Goal: Task Accomplishment & Management: Use online tool/utility

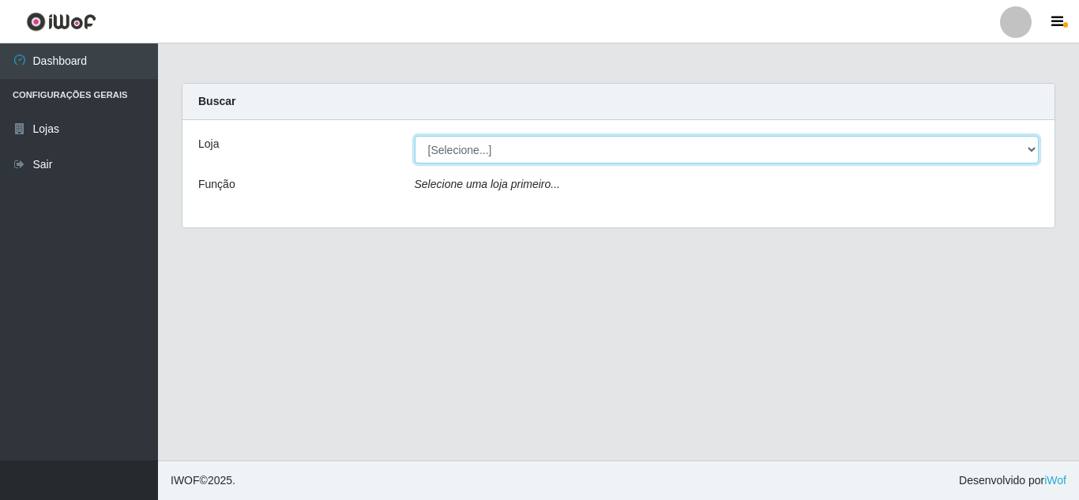
click at [1034, 149] on select "[Selecione...] Rede Compras Supermercados - LOJA 5" at bounding box center [727, 150] width 625 height 28
select select "397"
click at [415, 136] on select "[Selecione...] Rede Compras Supermercados - LOJA 5" at bounding box center [727, 150] width 625 height 28
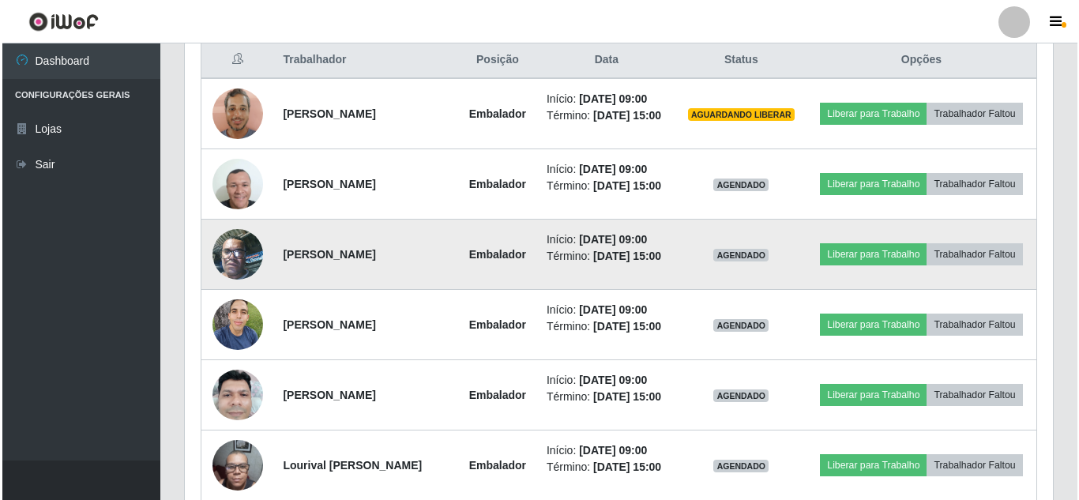
scroll to position [612, 0]
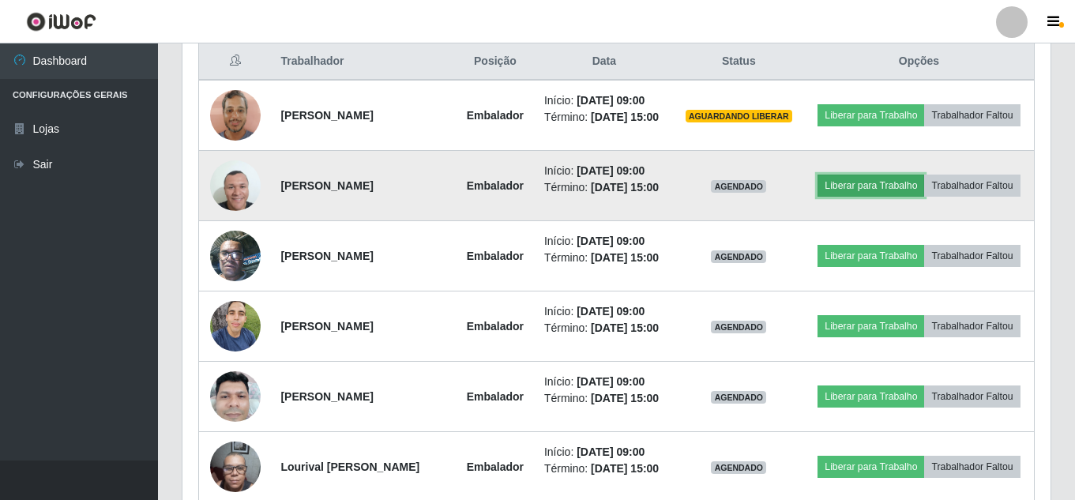
click at [889, 187] on button "Liberar para Trabalho" at bounding box center [871, 186] width 107 height 22
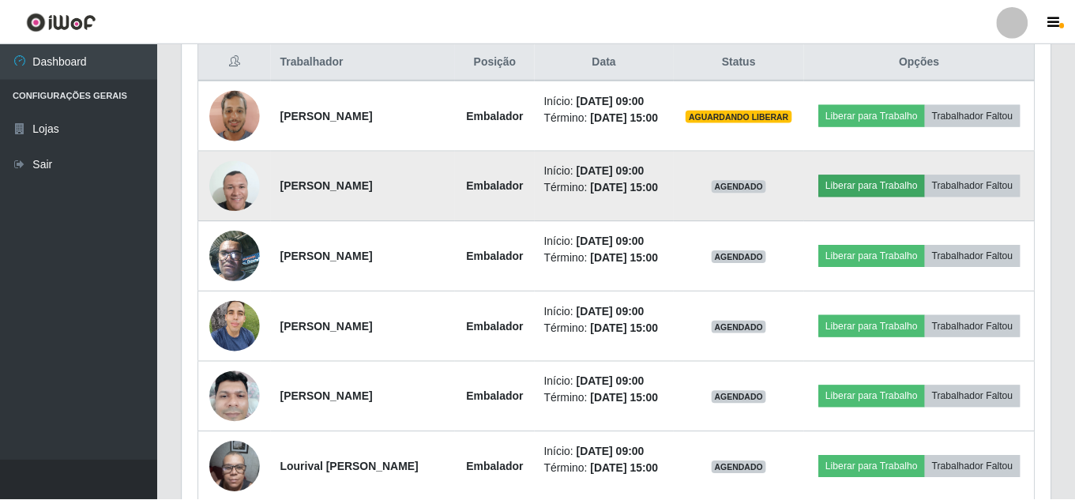
scroll to position [328, 860]
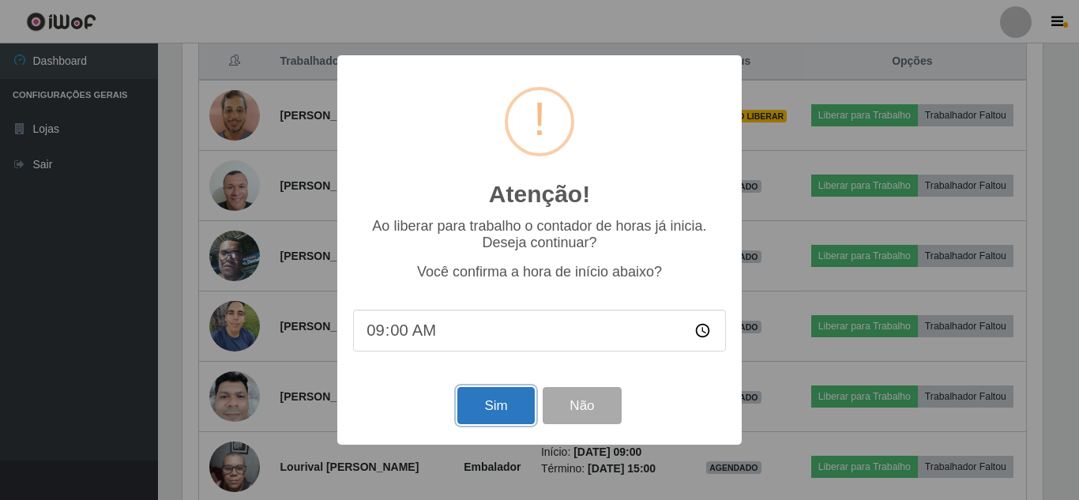
click at [496, 403] on button "Sim" at bounding box center [495, 405] width 77 height 37
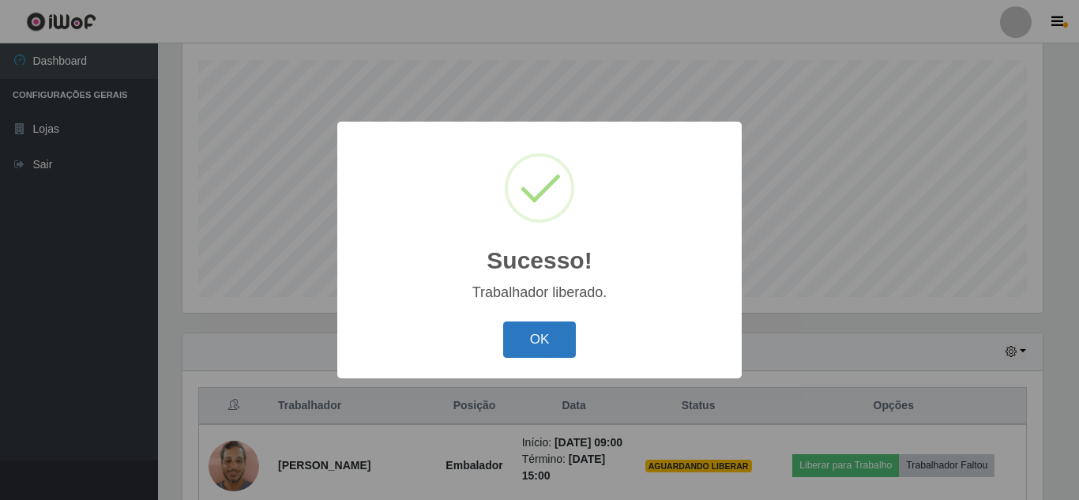
click at [515, 338] on button "OK" at bounding box center [539, 340] width 73 height 37
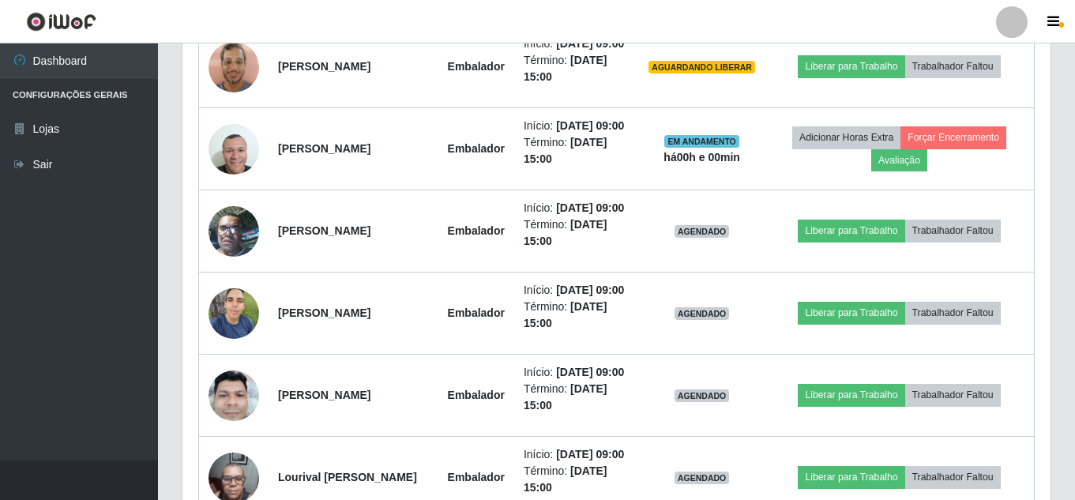
scroll to position [742, 0]
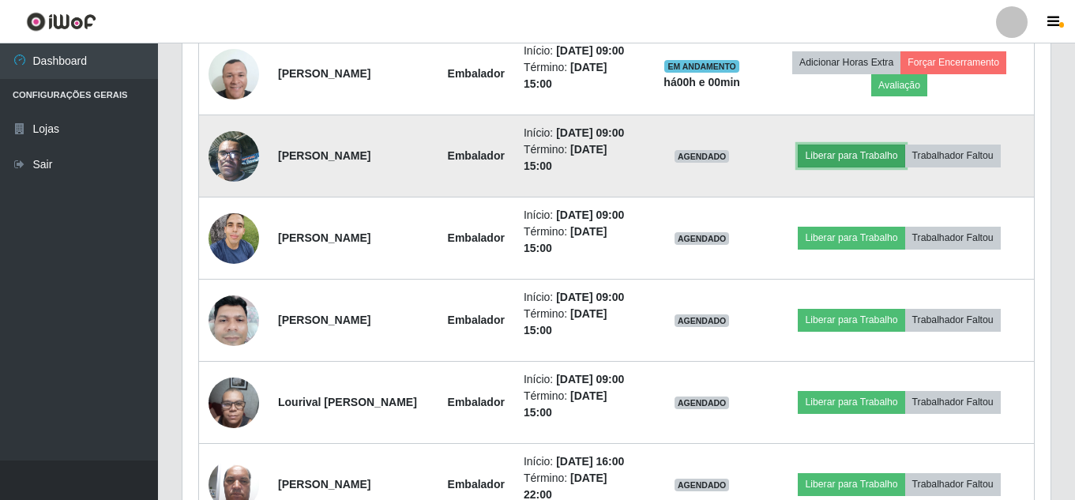
click at [842, 167] on button "Liberar para Trabalho" at bounding box center [851, 156] width 107 height 22
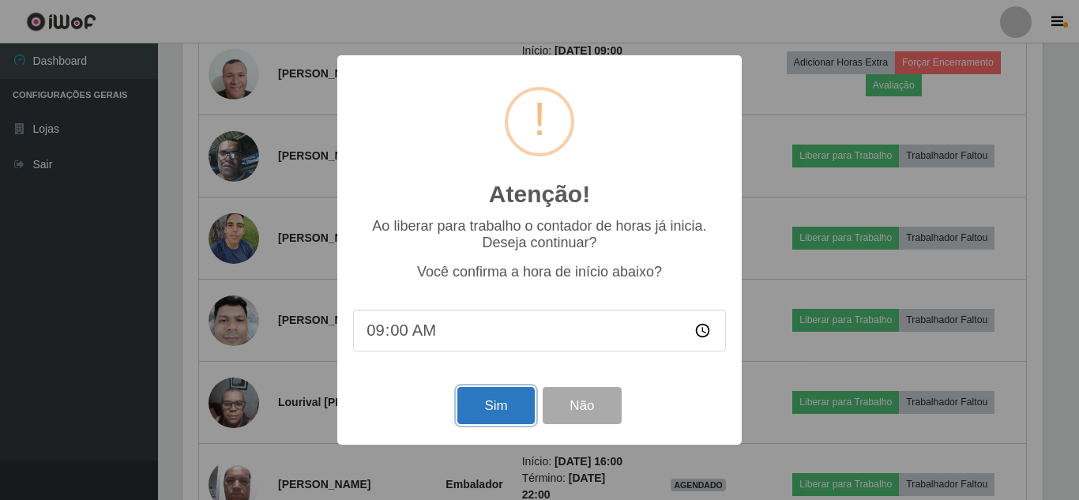
click at [506, 416] on button "Sim" at bounding box center [495, 405] width 77 height 37
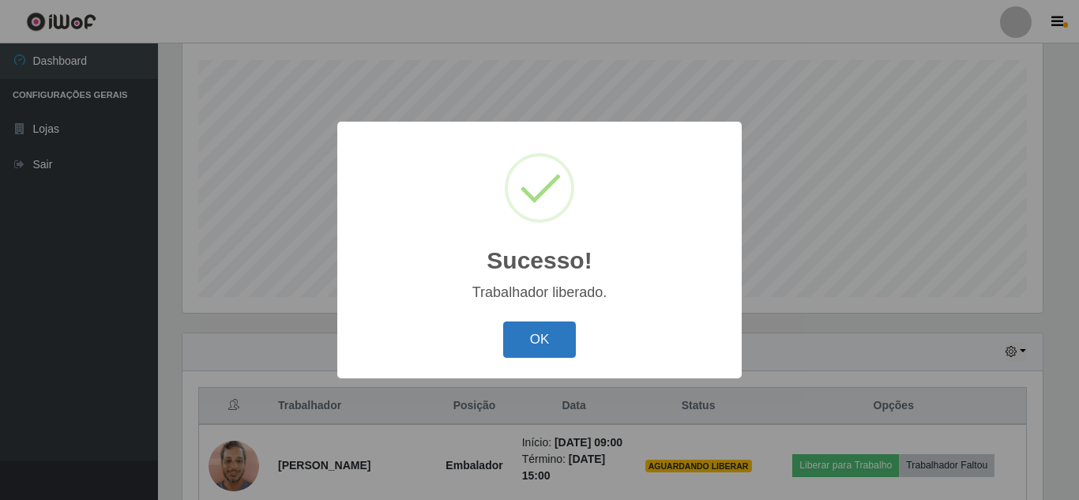
click at [518, 348] on button "OK" at bounding box center [539, 340] width 73 height 37
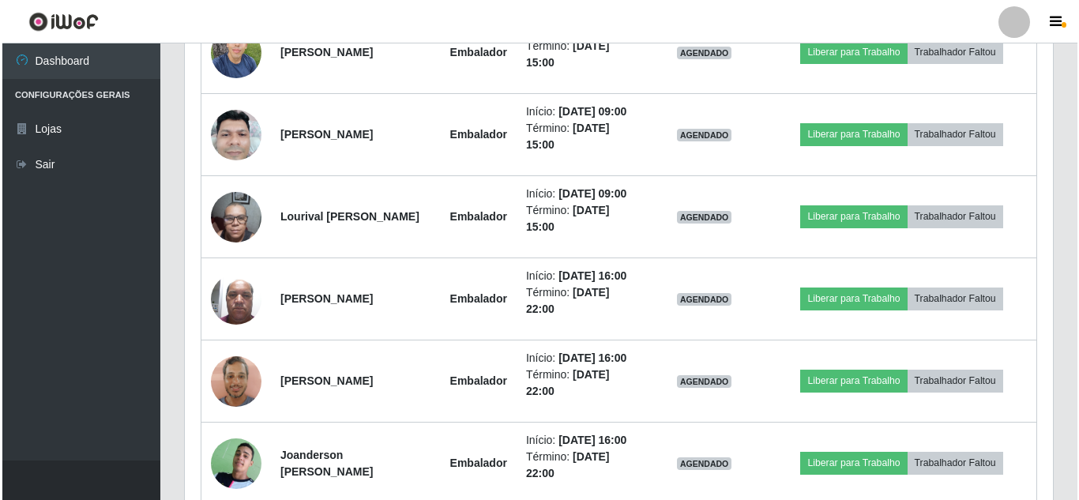
scroll to position [900, 0]
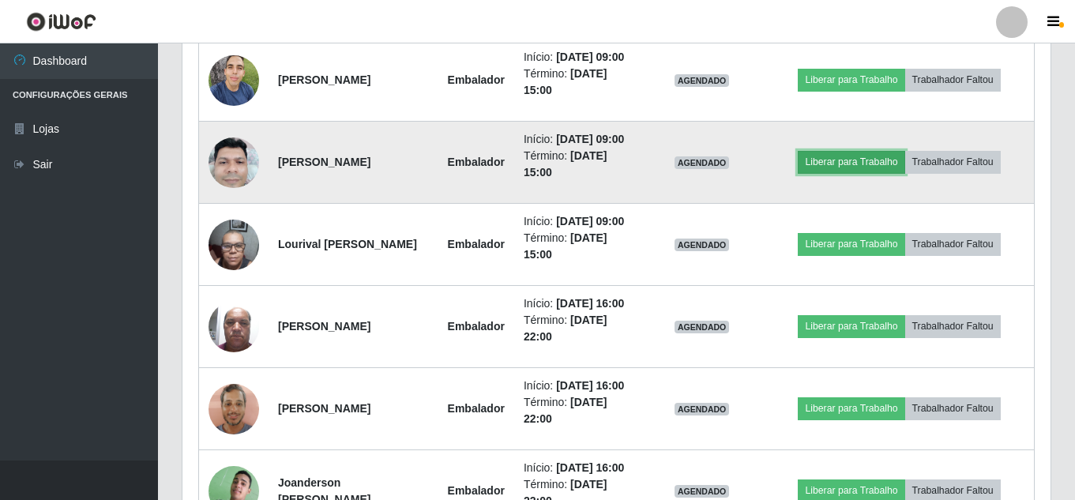
click at [839, 173] on button "Liberar para Trabalho" at bounding box center [851, 162] width 107 height 22
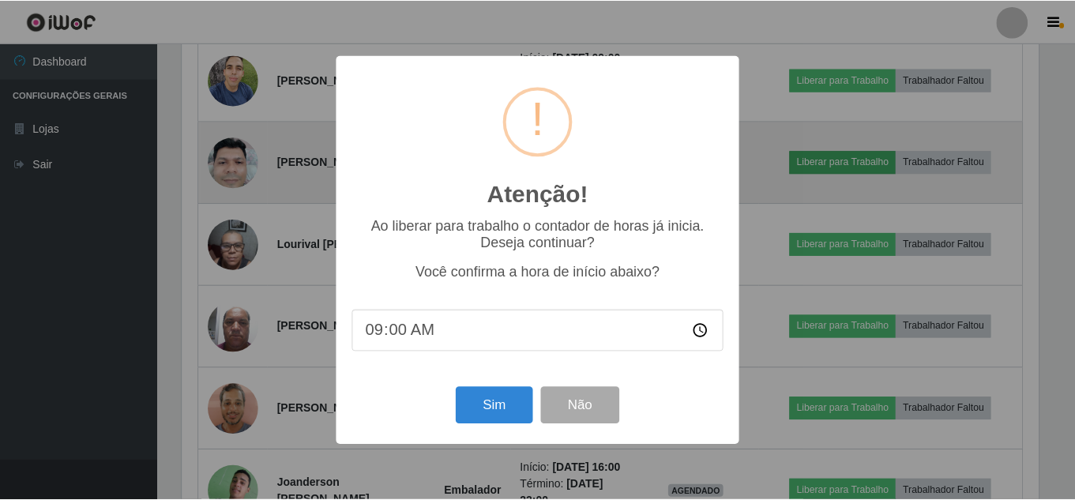
scroll to position [328, 860]
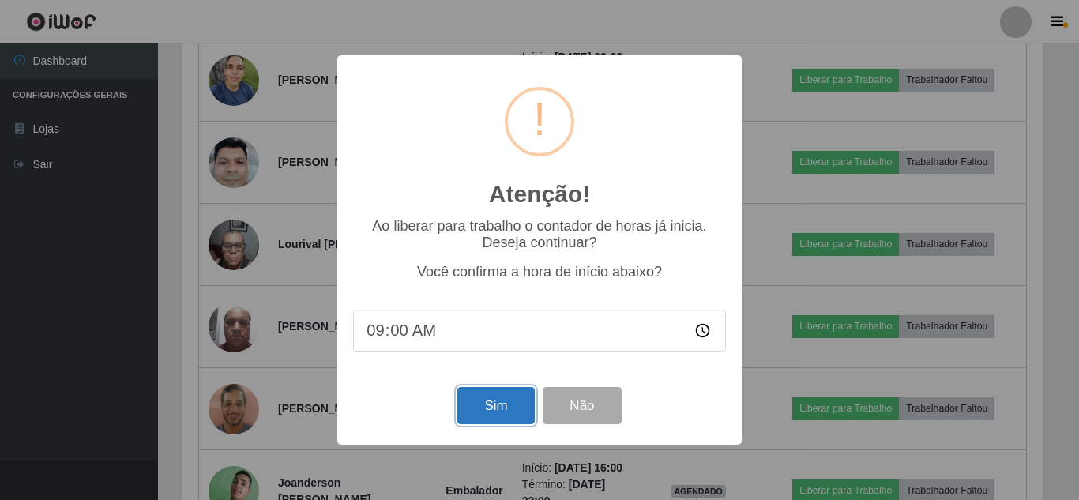
click at [472, 400] on button "Sim" at bounding box center [495, 405] width 77 height 37
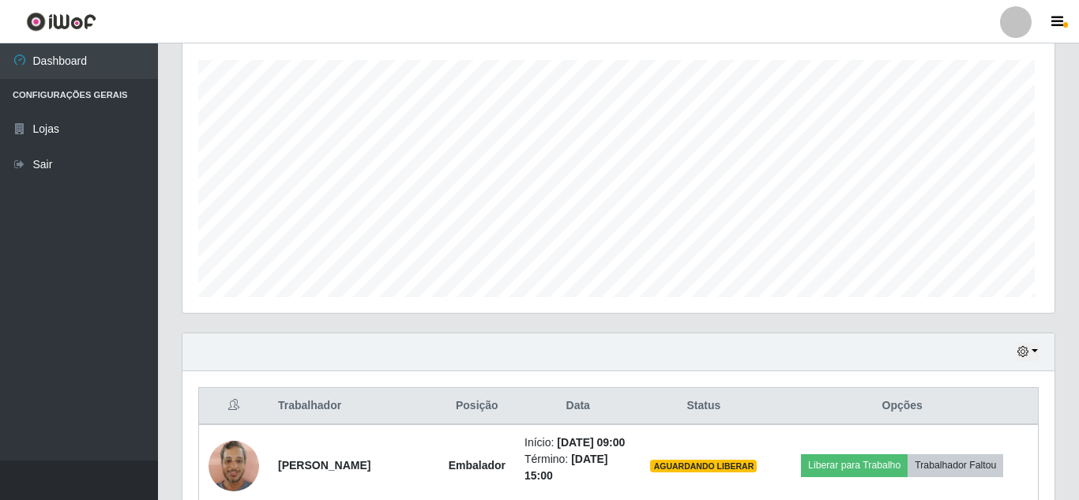
scroll to position [0, 0]
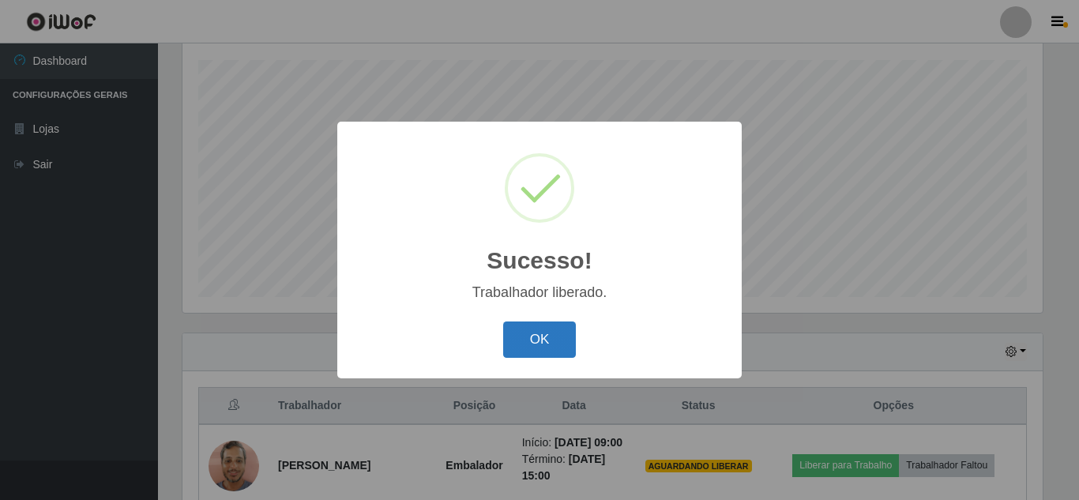
click at [526, 344] on button "OK" at bounding box center [539, 340] width 73 height 37
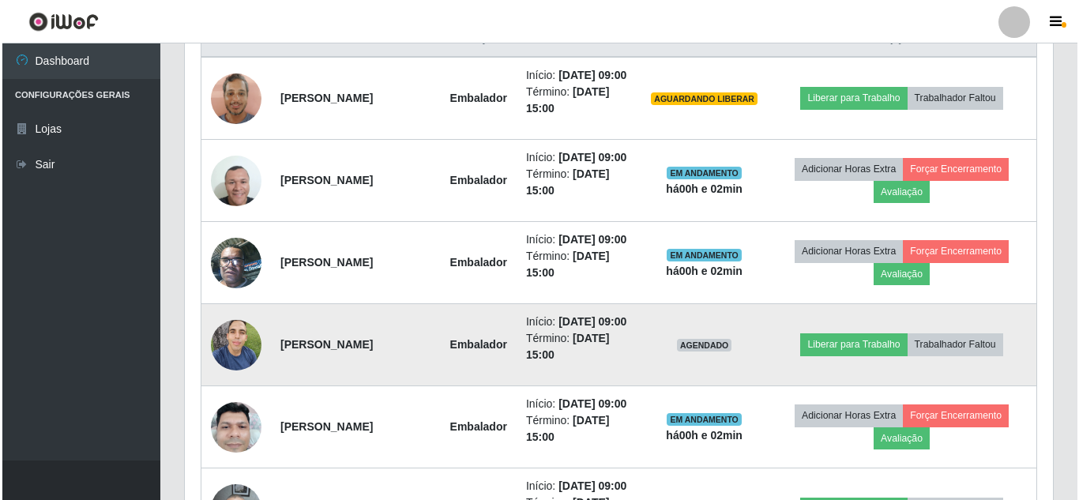
scroll to position [663, 0]
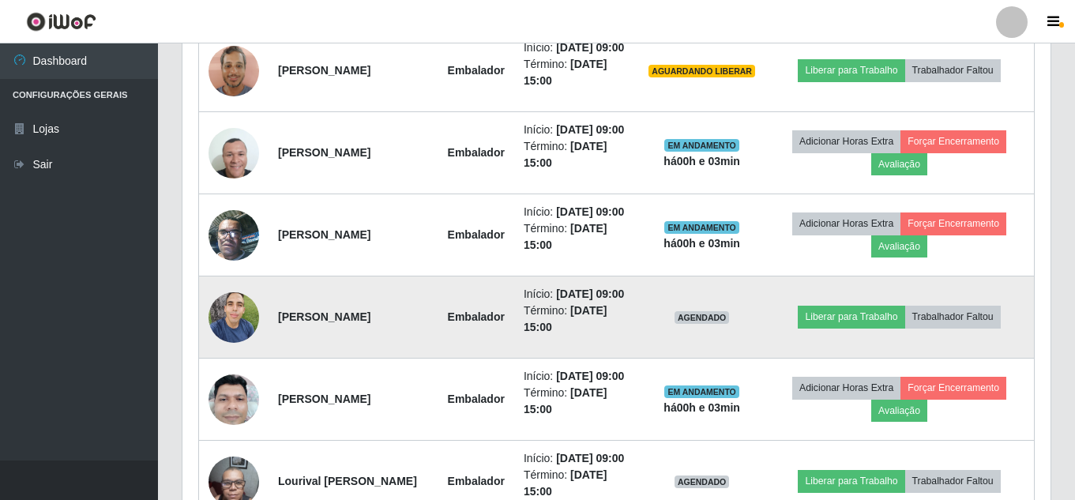
click at [241, 351] on img at bounding box center [234, 317] width 51 height 67
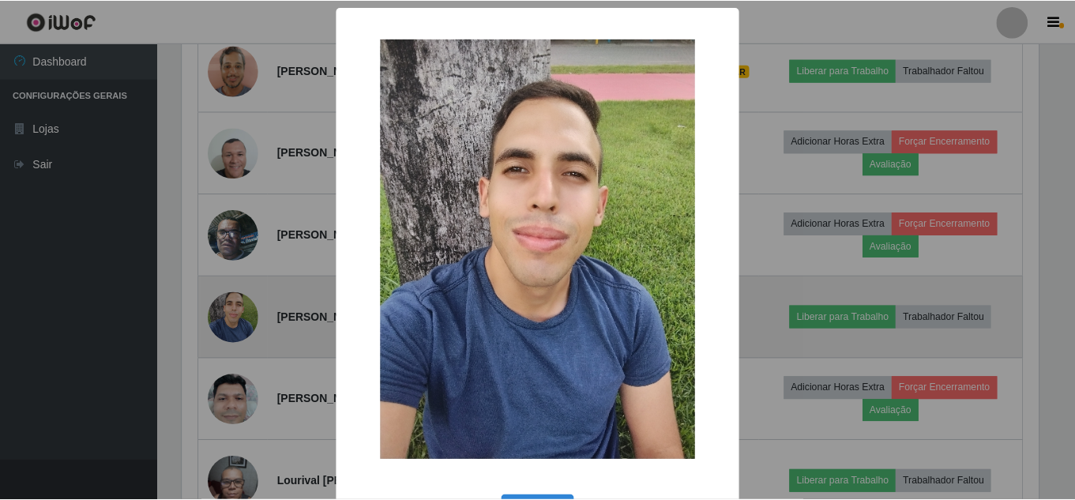
scroll to position [328, 860]
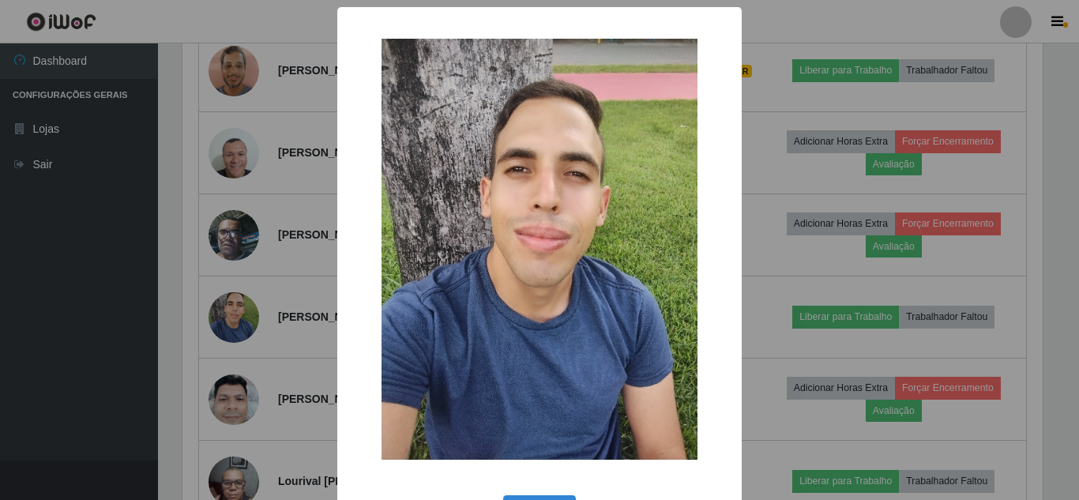
click at [95, 358] on div "× OK Cancel" at bounding box center [539, 250] width 1079 height 500
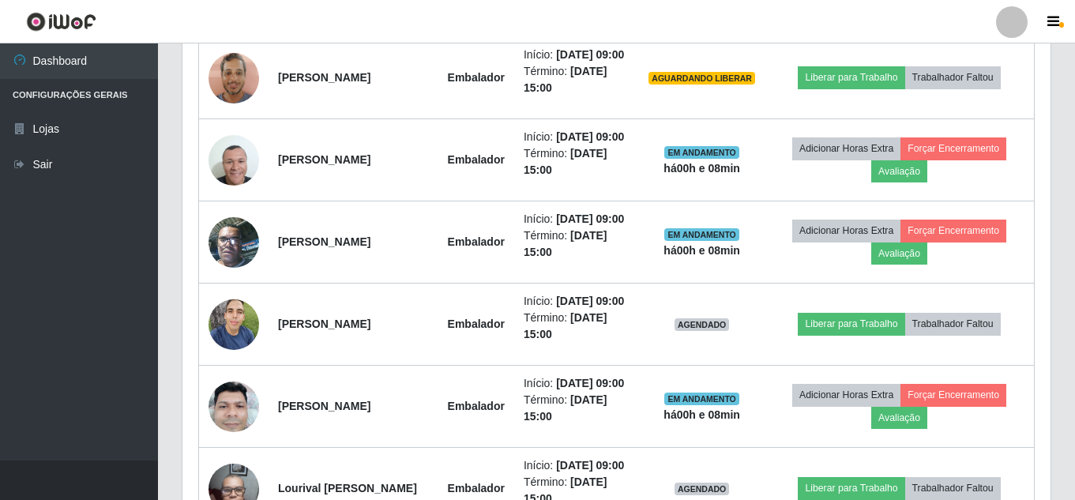
scroll to position [663, 0]
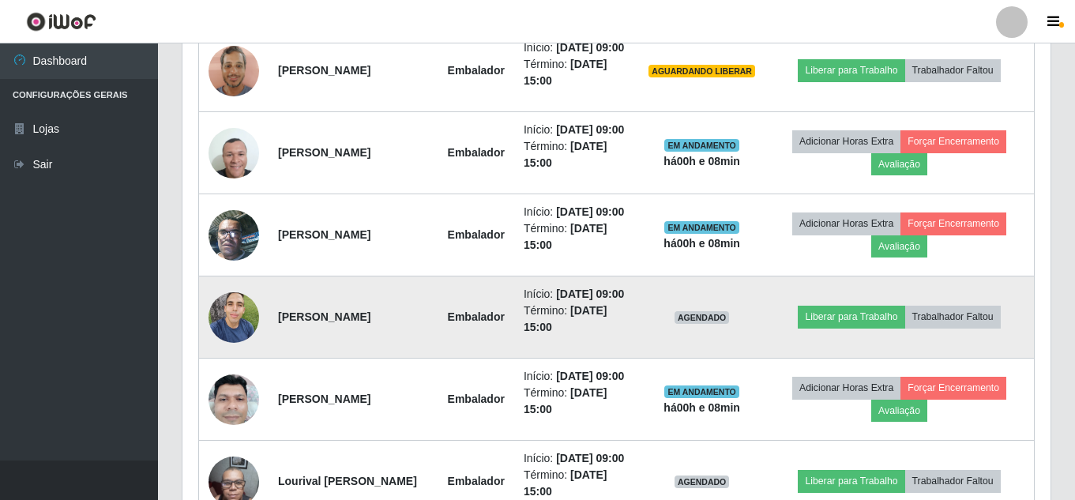
click at [246, 351] on img at bounding box center [234, 317] width 51 height 67
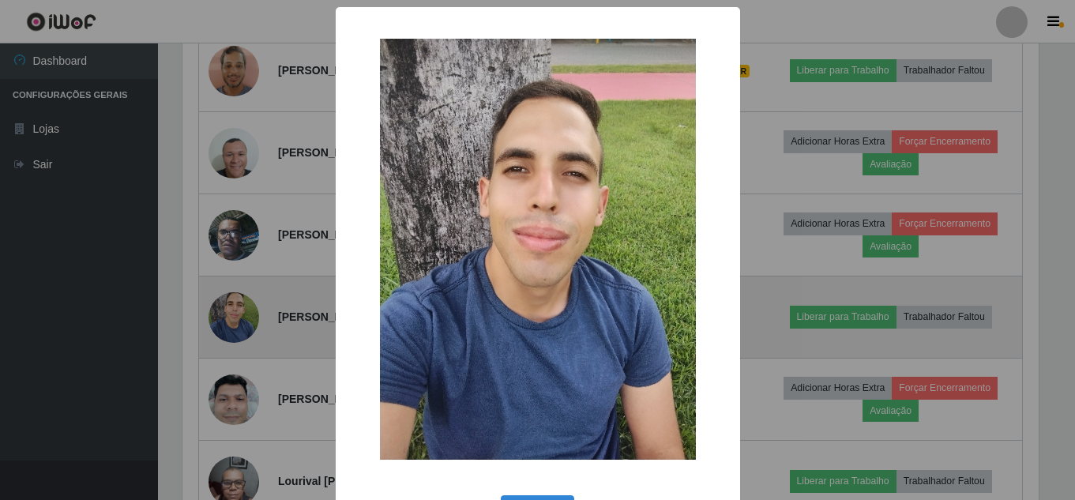
scroll to position [328, 860]
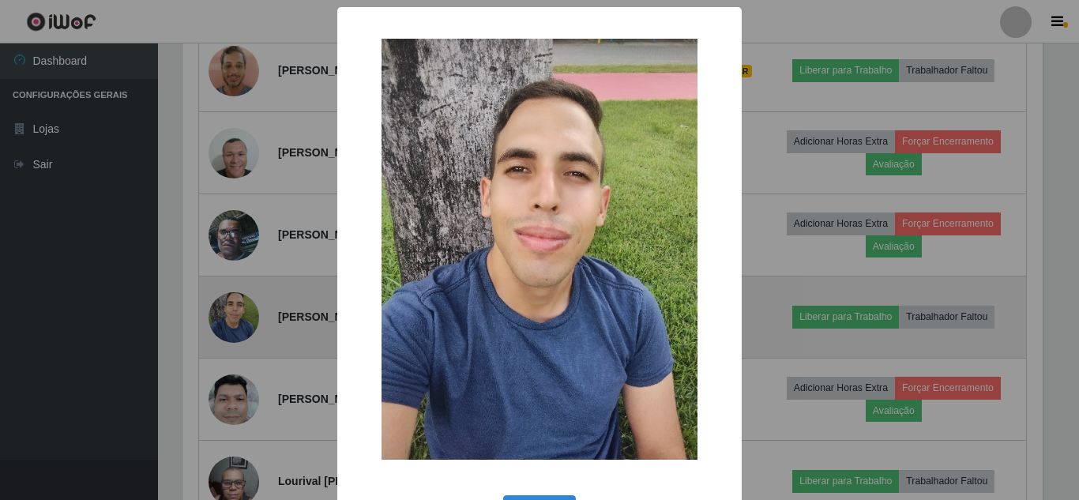
click at [246, 373] on div "× OK Cancel" at bounding box center [539, 250] width 1079 height 500
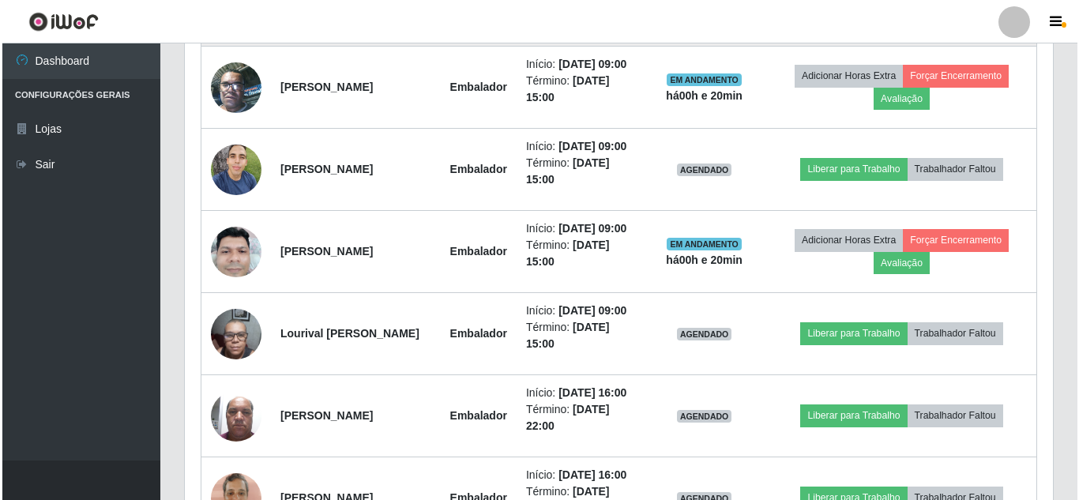
scroll to position [821, 0]
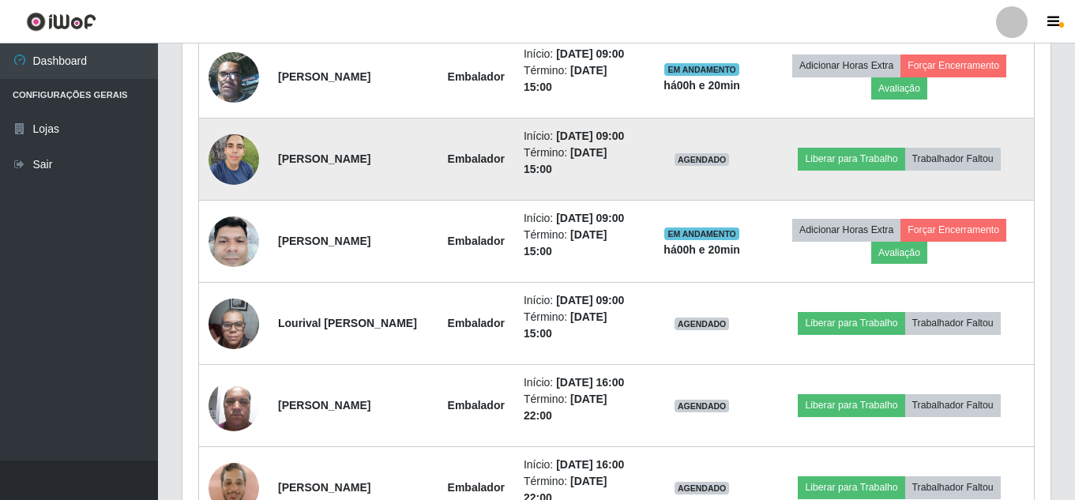
click at [221, 193] on img at bounding box center [234, 159] width 51 height 67
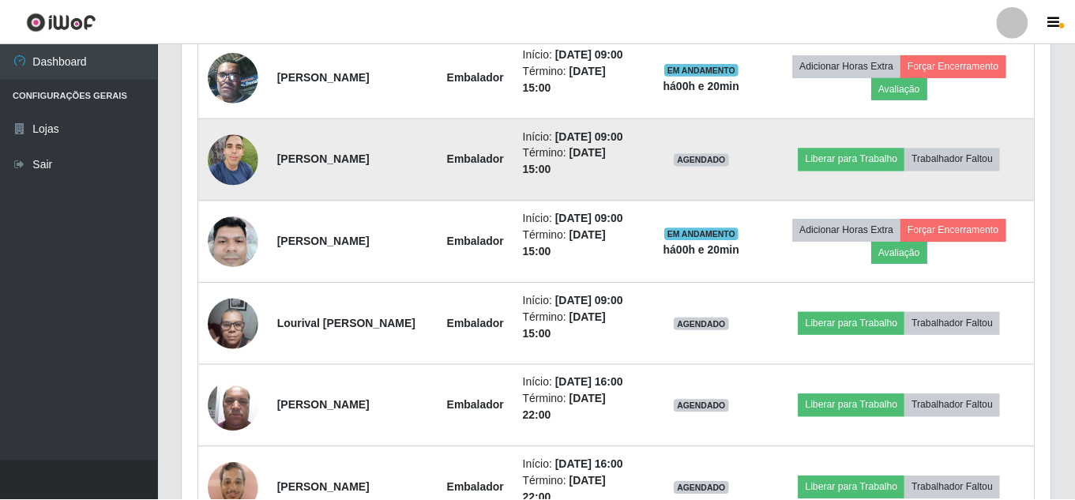
scroll to position [328, 860]
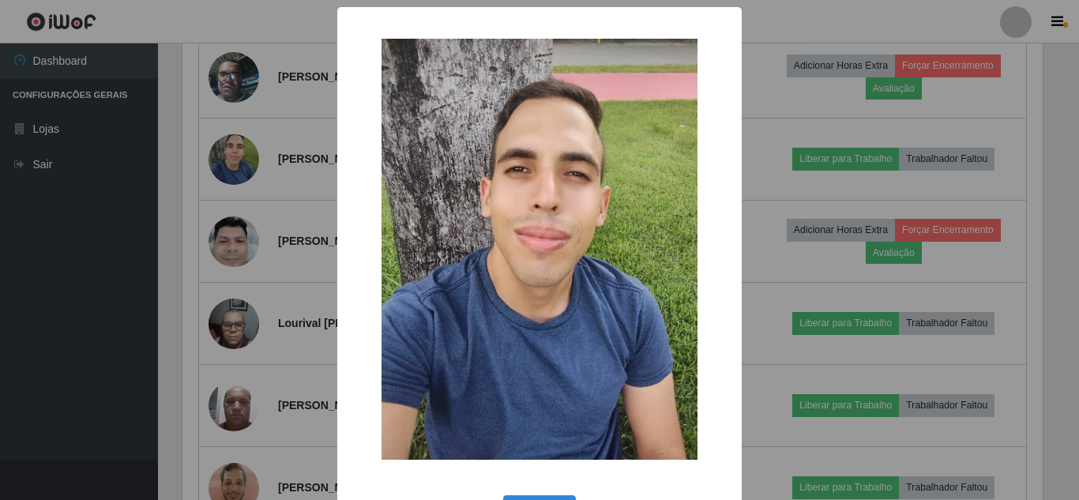
click at [225, 205] on div "× OK Cancel" at bounding box center [539, 250] width 1079 height 500
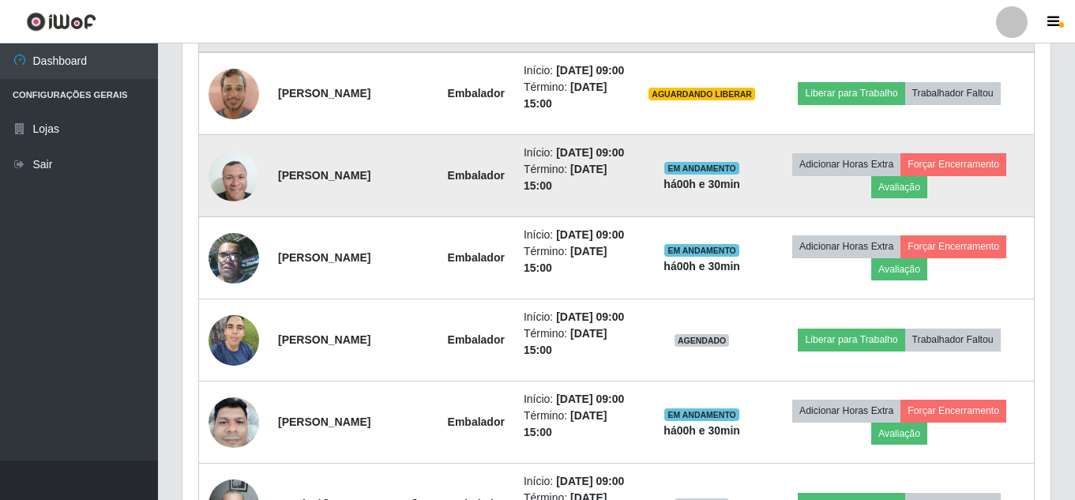
scroll to position [742, 0]
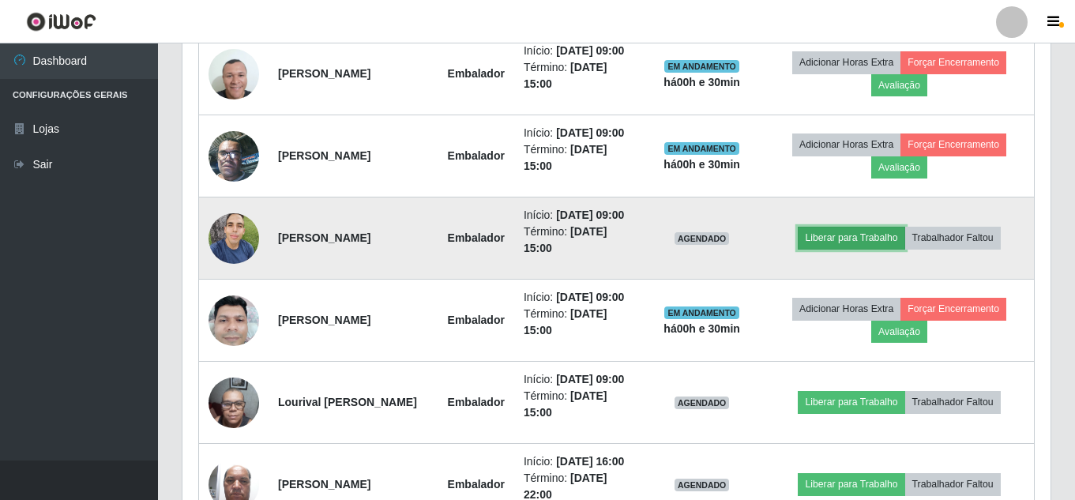
click at [871, 249] on button "Liberar para Trabalho" at bounding box center [851, 238] width 107 height 22
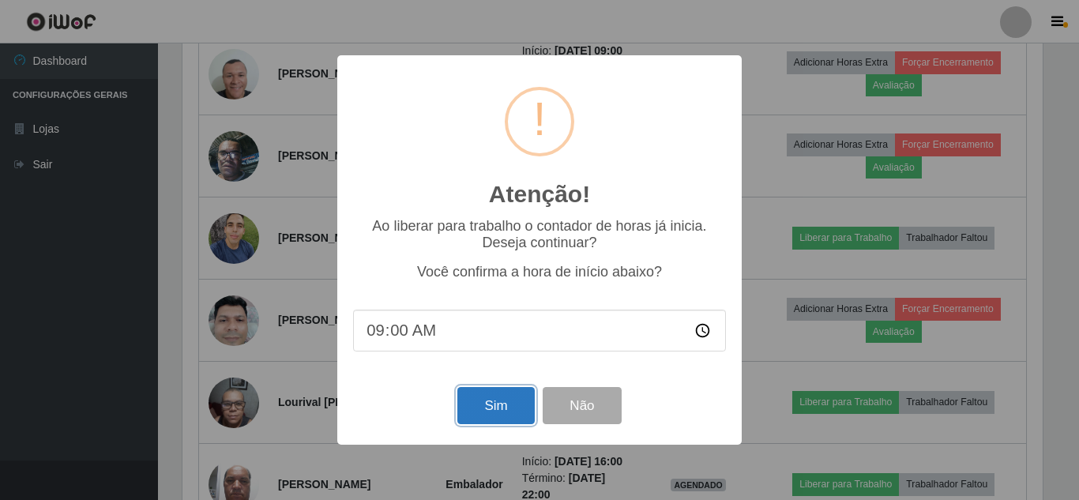
click at [476, 412] on button "Sim" at bounding box center [495, 405] width 77 height 37
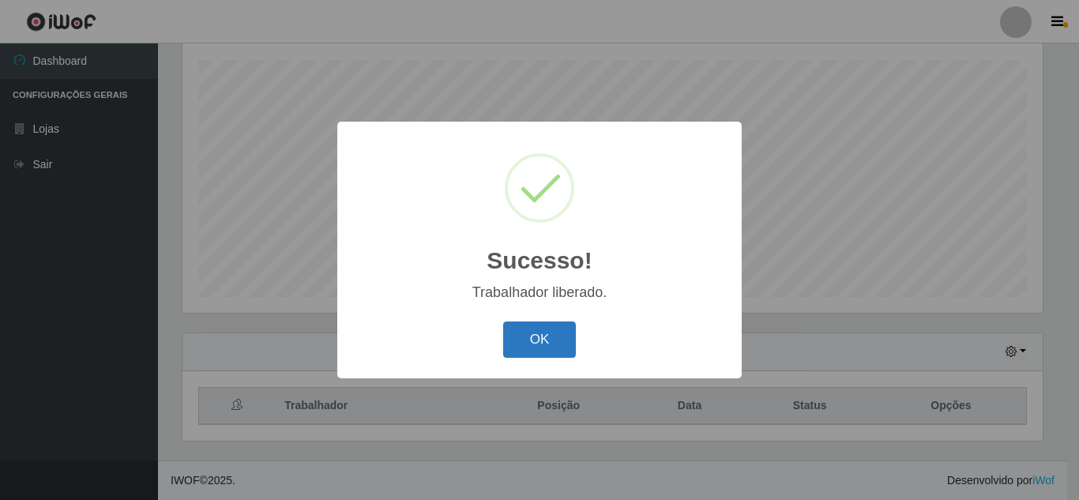
drag, startPoint x: 520, startPoint y: 348, endPoint x: 722, endPoint y: 330, distance: 203.0
click at [521, 348] on button "OK" at bounding box center [539, 340] width 73 height 37
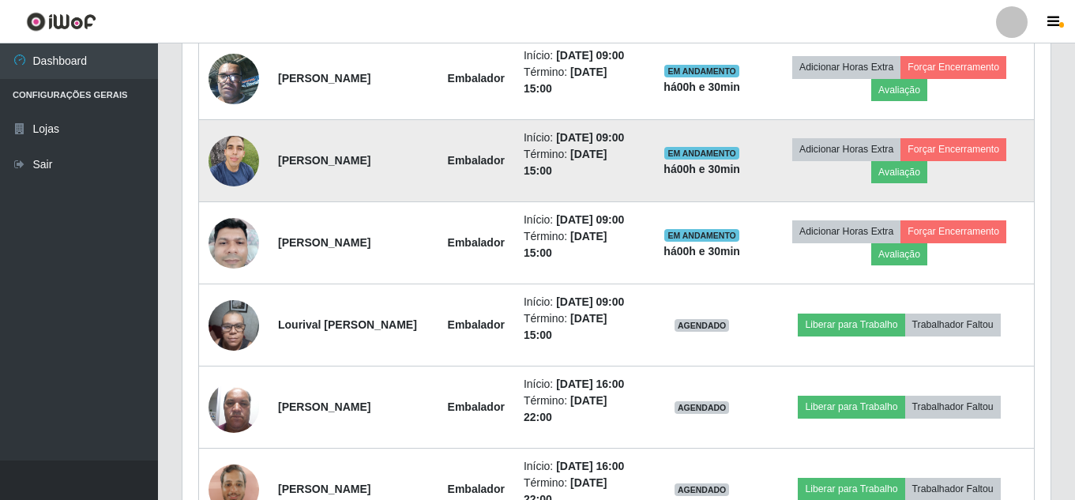
scroll to position [821, 0]
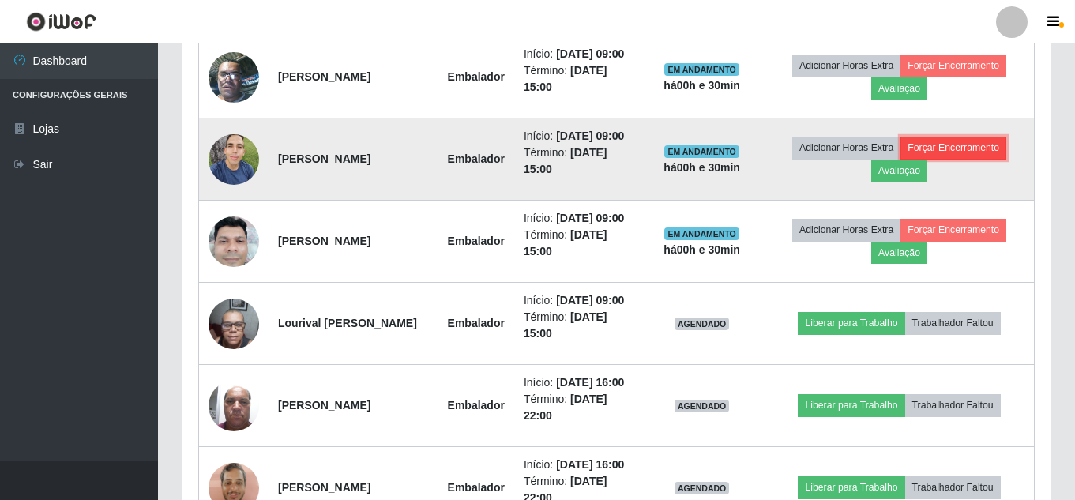
click at [953, 159] on button "Forçar Encerramento" at bounding box center [954, 148] width 106 height 22
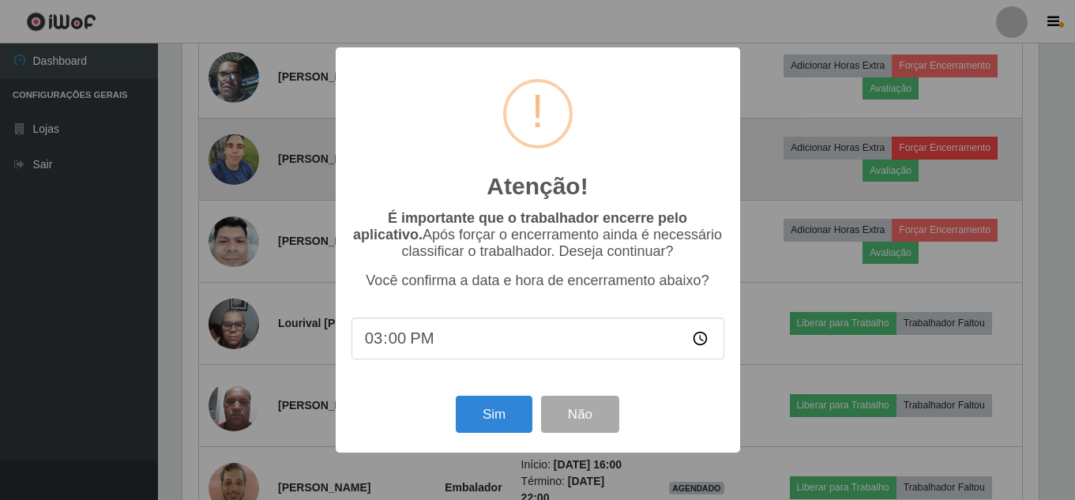
scroll to position [328, 860]
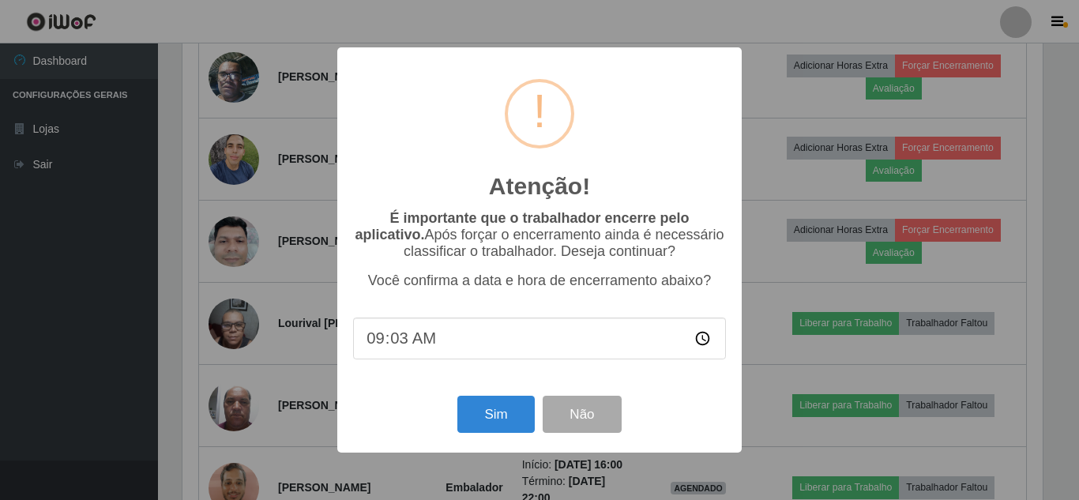
type input "09:30"
click at [501, 420] on button "Sim" at bounding box center [495, 414] width 77 height 37
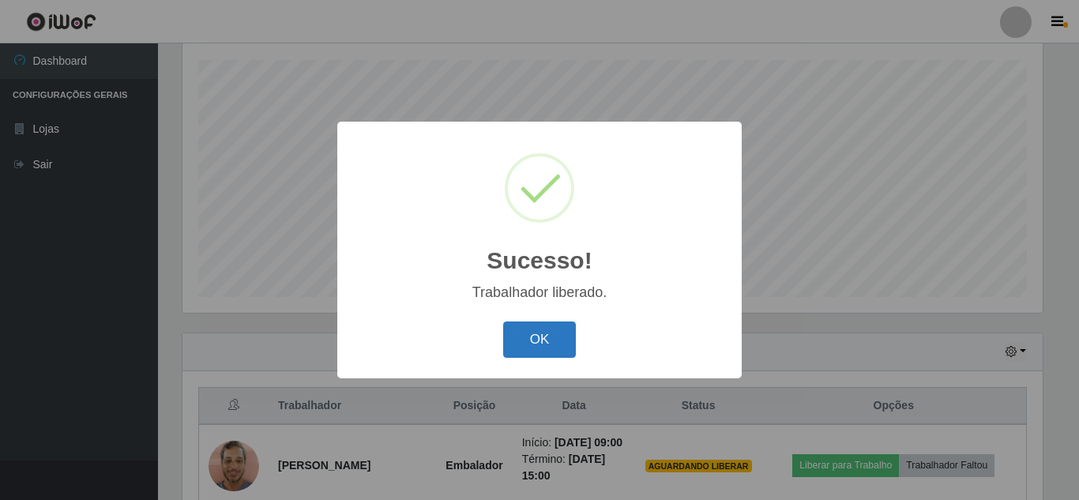
click at [521, 336] on button "OK" at bounding box center [539, 340] width 73 height 37
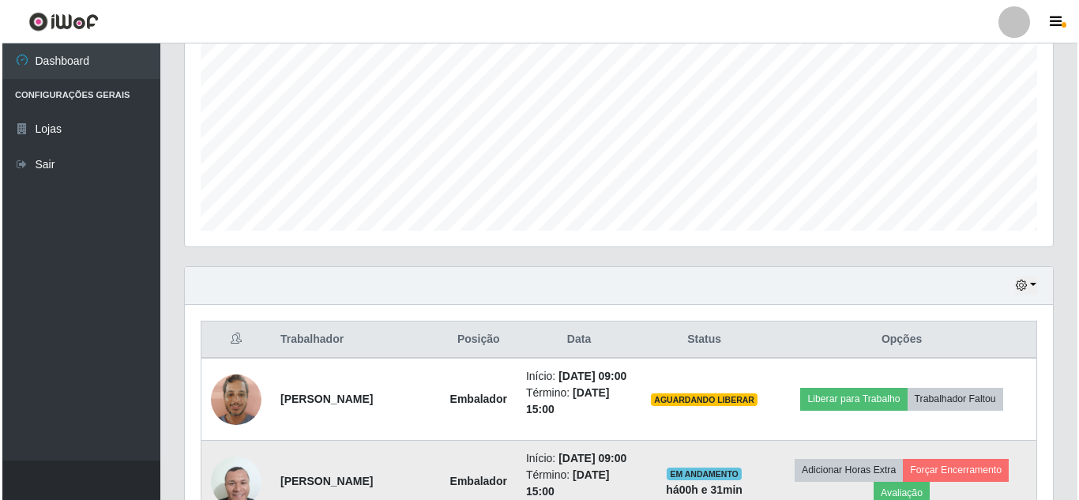
scroll to position [426, 0]
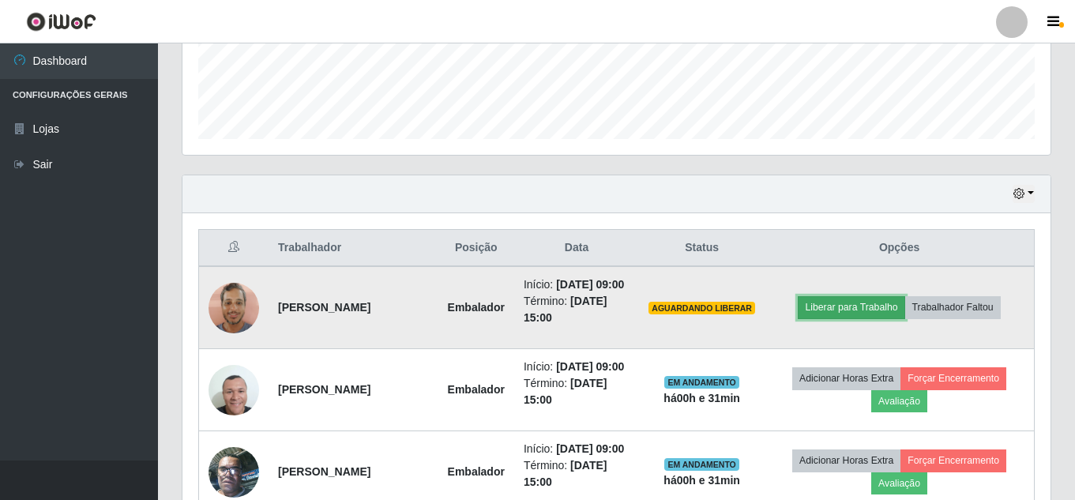
click at [861, 318] on button "Liberar para Trabalho" at bounding box center [851, 307] width 107 height 22
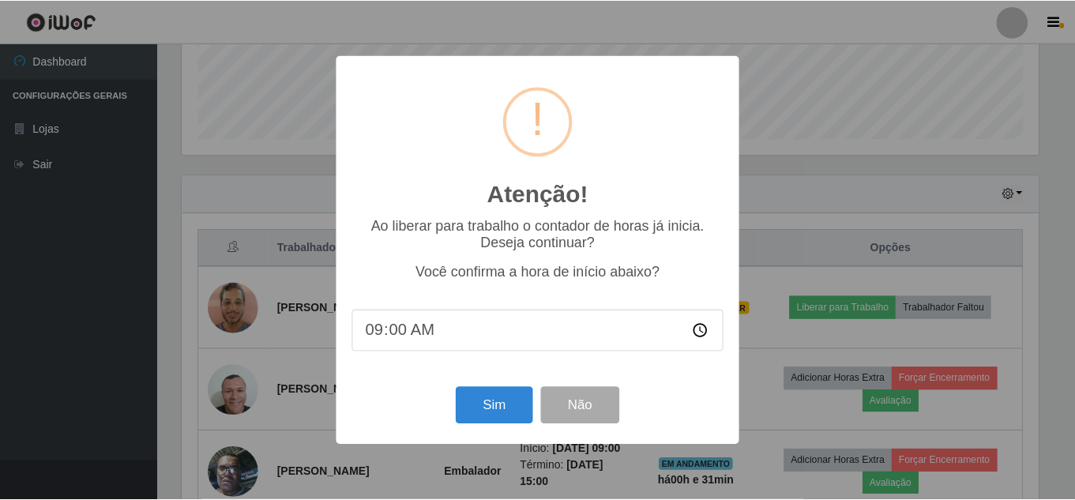
scroll to position [328, 860]
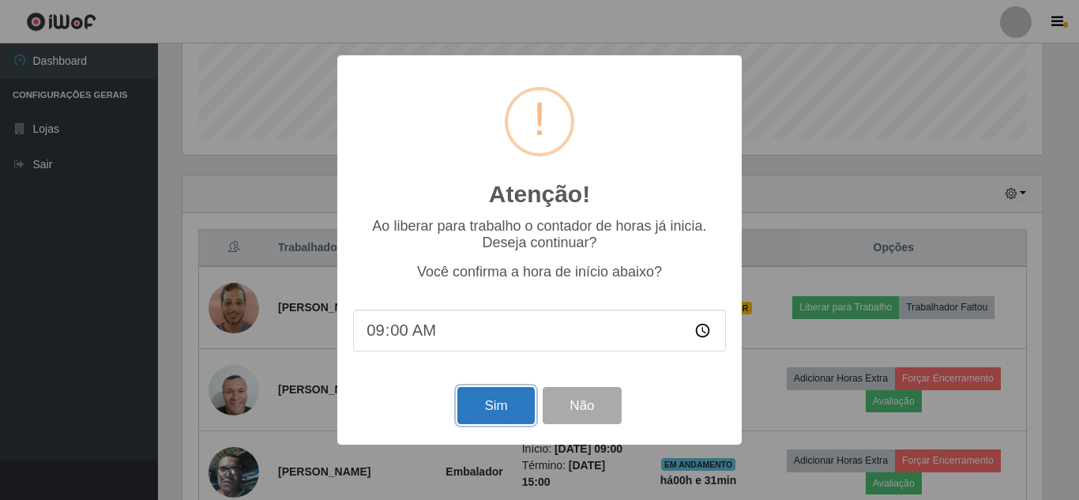
click at [500, 408] on button "Sim" at bounding box center [495, 405] width 77 height 37
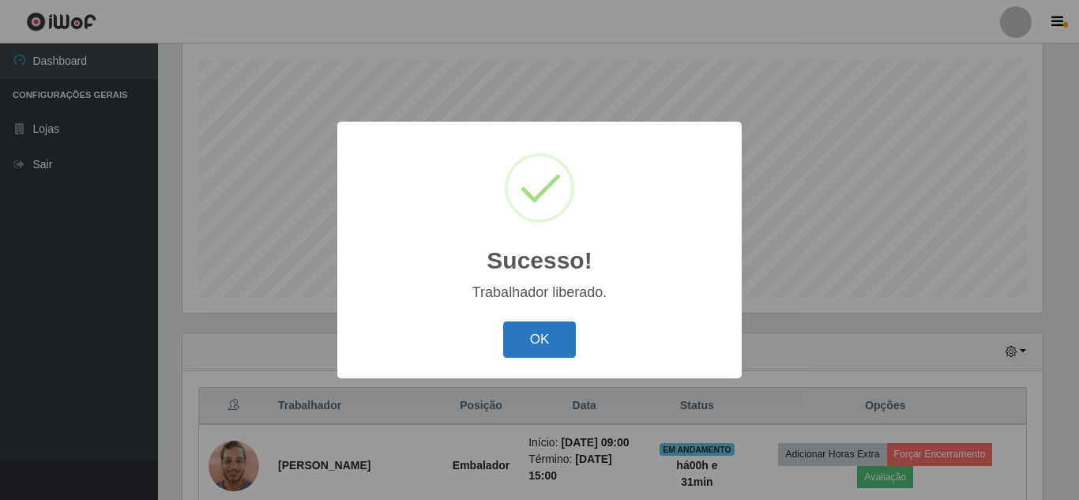
click at [548, 342] on button "OK" at bounding box center [539, 340] width 73 height 37
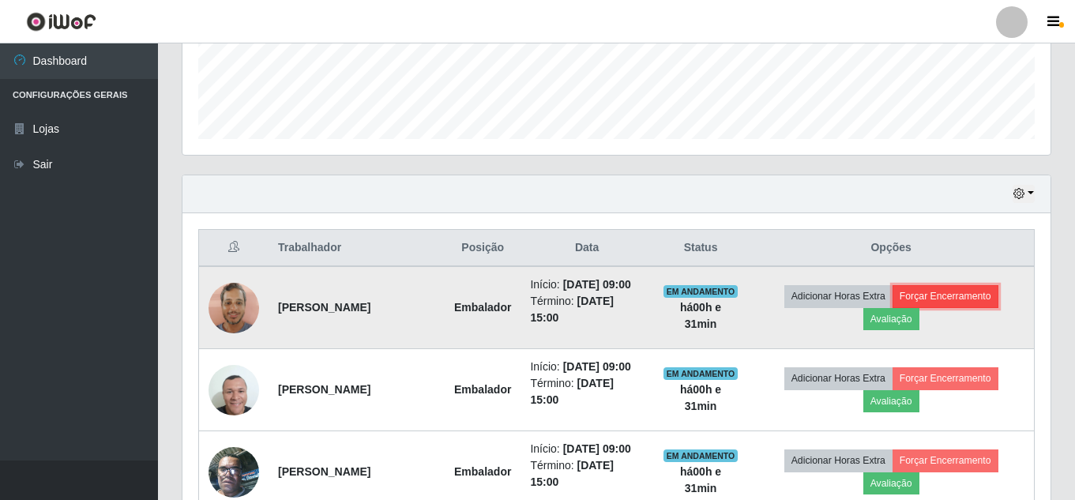
click at [995, 303] on button "Forçar Encerramento" at bounding box center [946, 296] width 106 height 22
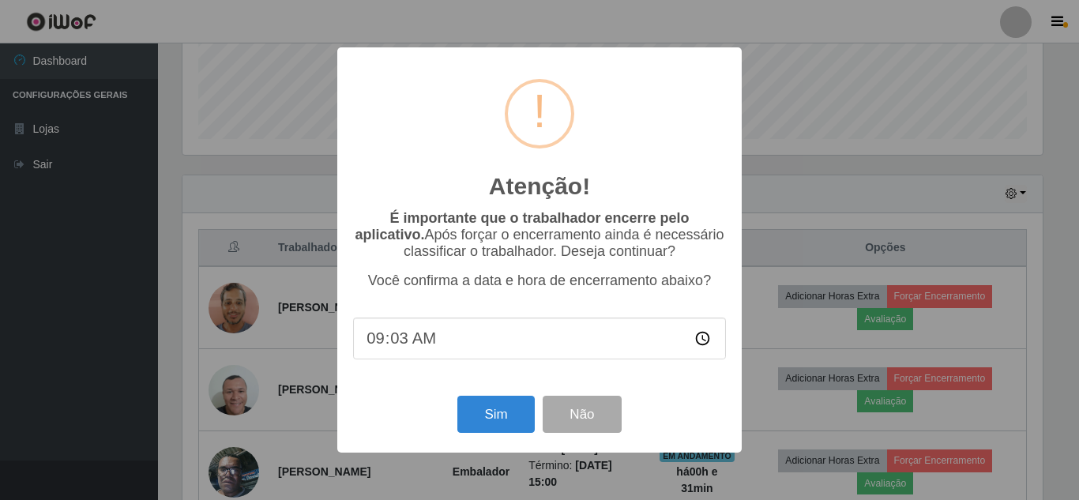
type input "09:31"
click at [506, 433] on button "Sim" at bounding box center [495, 414] width 77 height 37
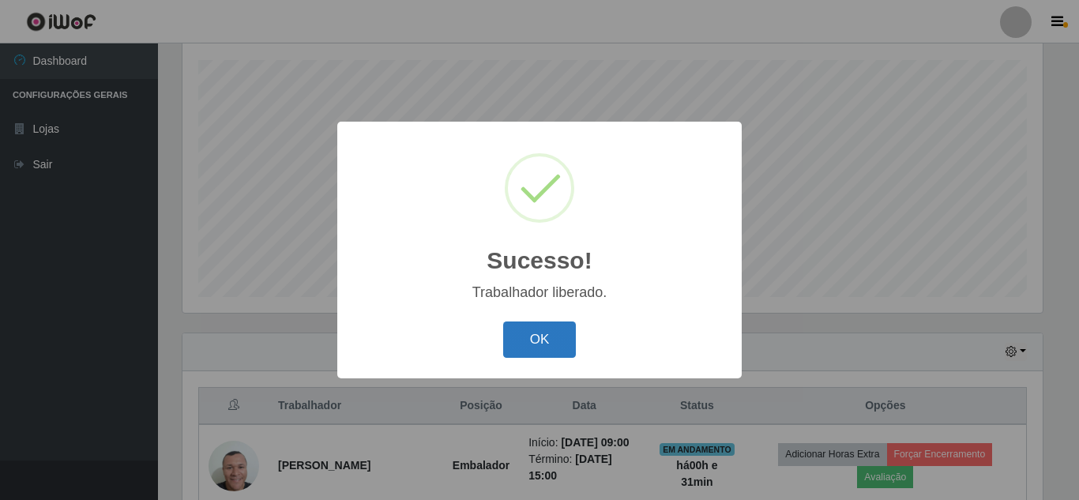
click at [564, 353] on button "OK" at bounding box center [539, 340] width 73 height 37
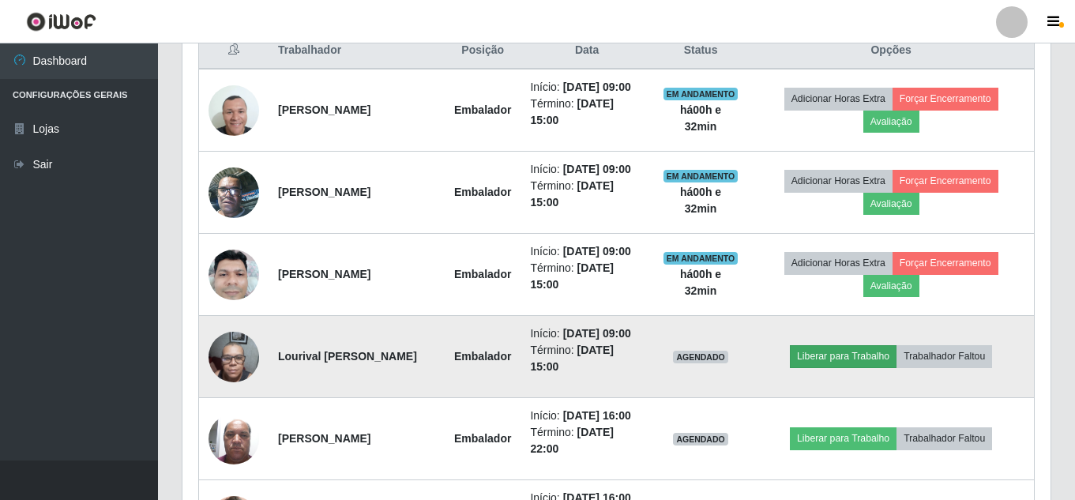
scroll to position [702, 0]
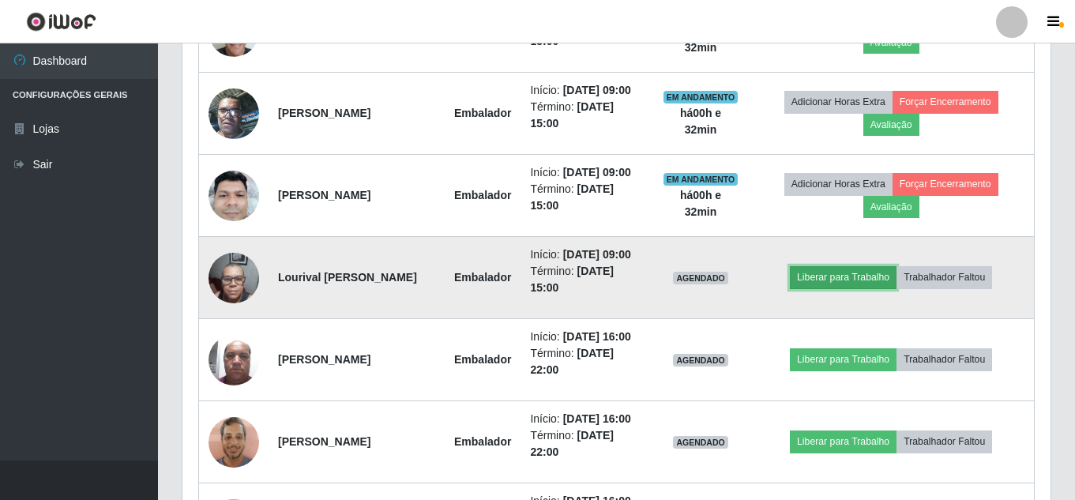
click at [844, 288] on button "Liberar para Trabalho" at bounding box center [843, 277] width 107 height 22
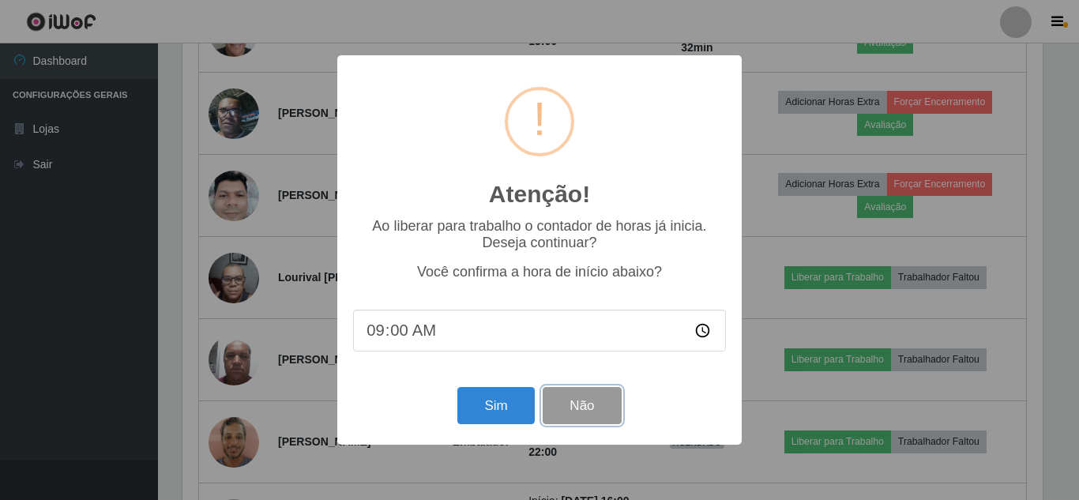
click at [619, 410] on button "Não" at bounding box center [582, 405] width 78 height 37
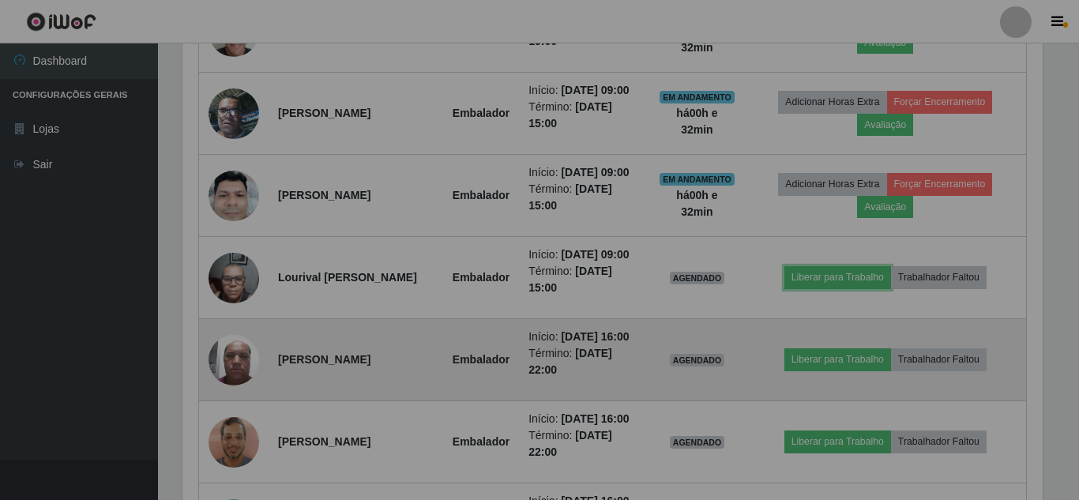
scroll to position [328, 868]
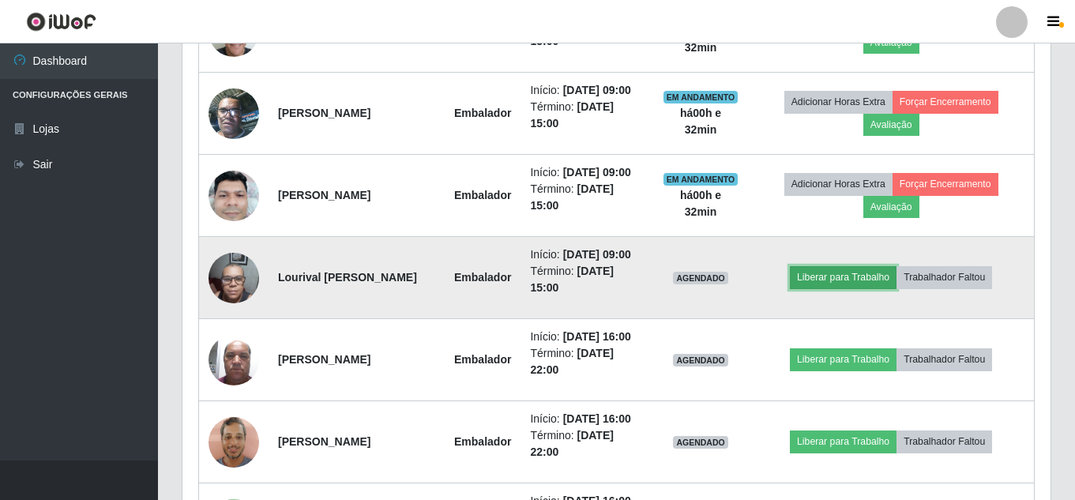
click at [863, 288] on button "Liberar para Trabalho" at bounding box center [843, 277] width 107 height 22
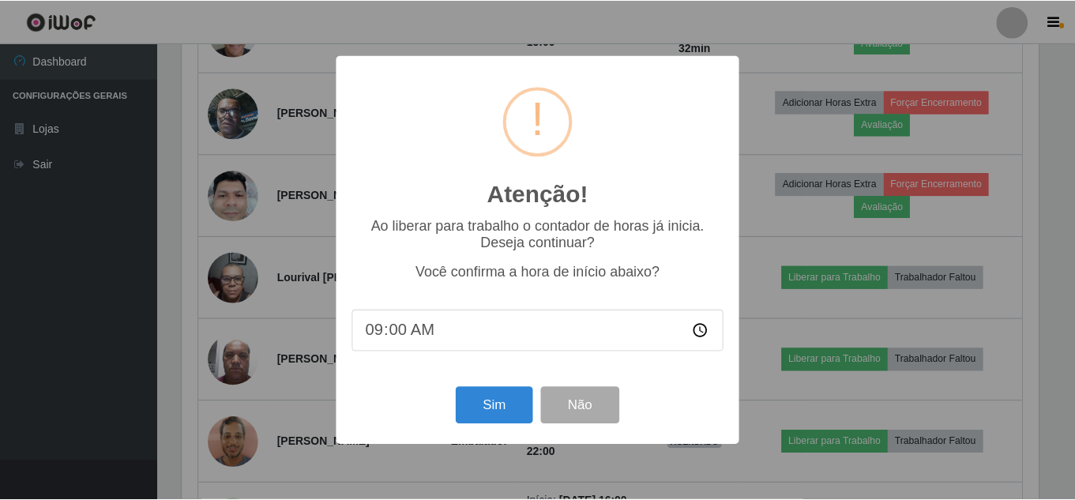
scroll to position [328, 860]
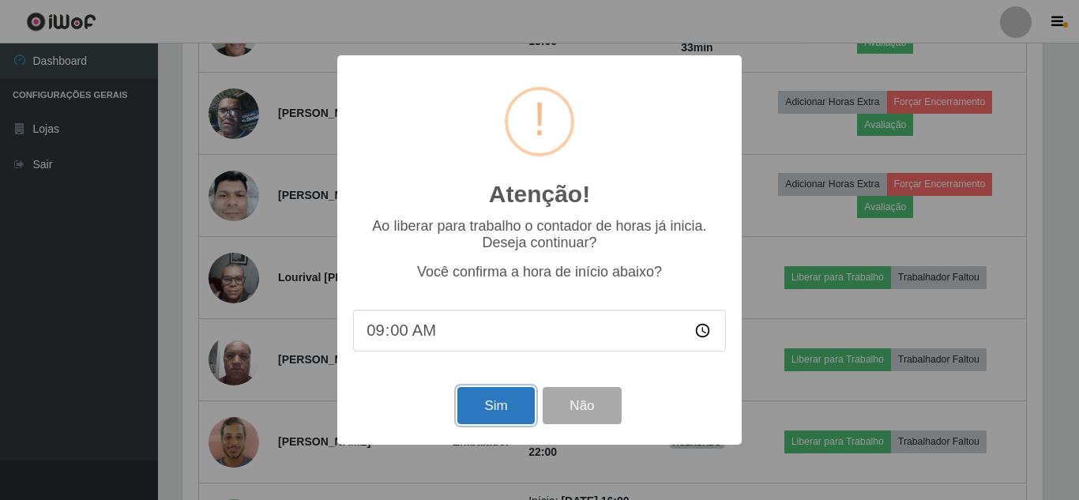
click at [504, 409] on button "Sim" at bounding box center [495, 405] width 77 height 37
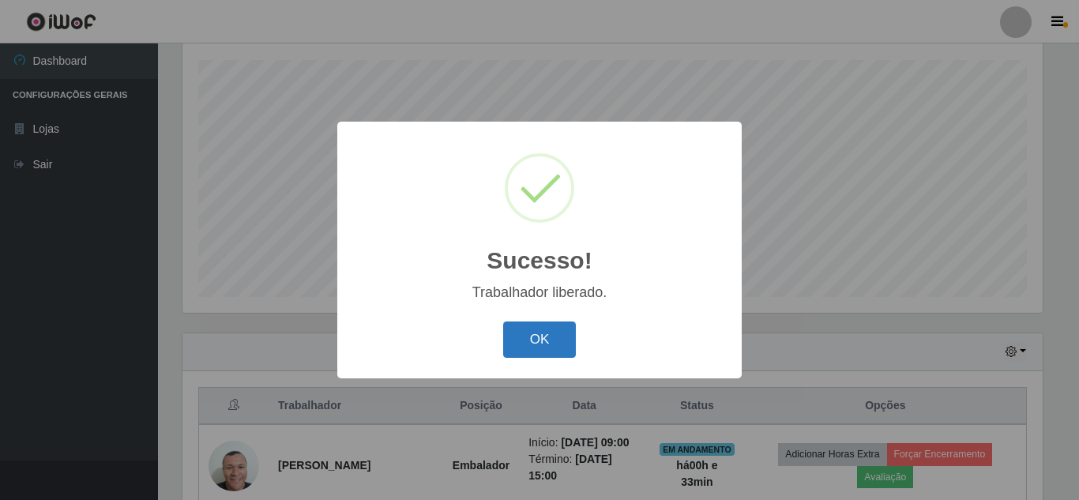
click at [561, 352] on button "OK" at bounding box center [539, 340] width 73 height 37
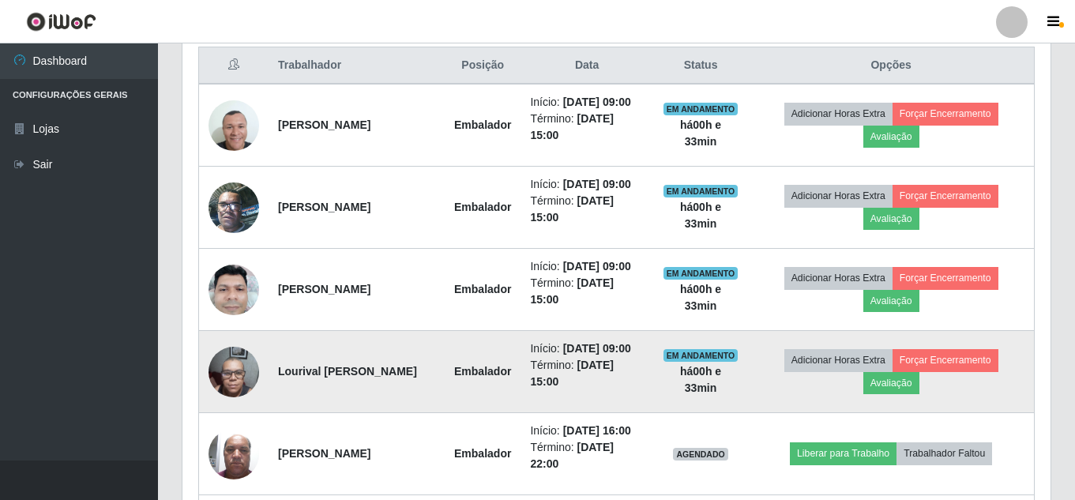
scroll to position [663, 0]
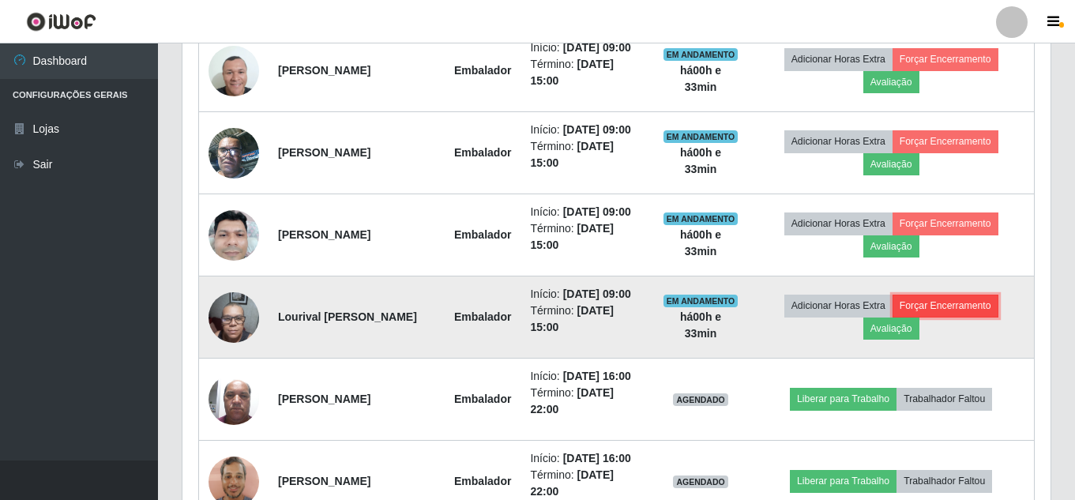
click at [953, 317] on button "Forçar Encerramento" at bounding box center [946, 306] width 106 height 22
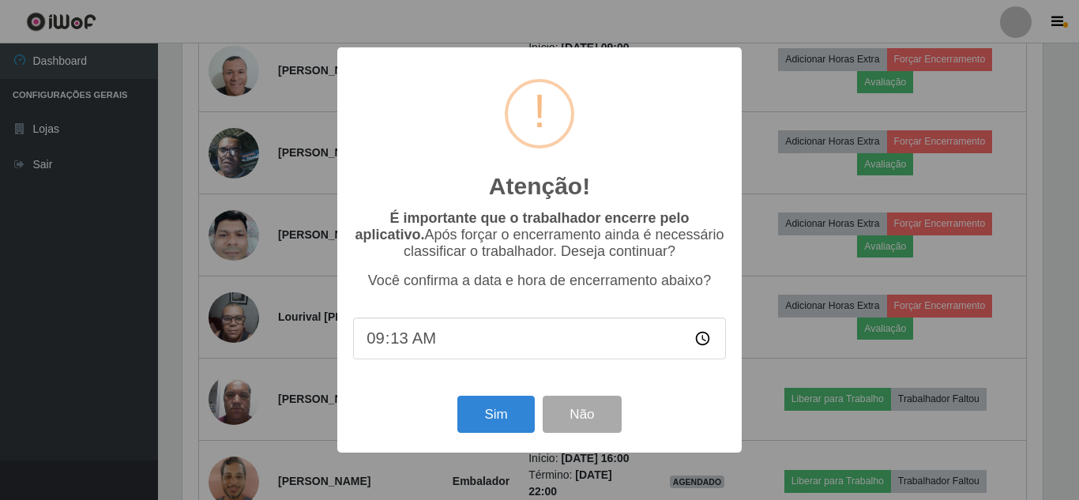
type input "09:33"
click at [498, 415] on button "Sim" at bounding box center [495, 414] width 77 height 37
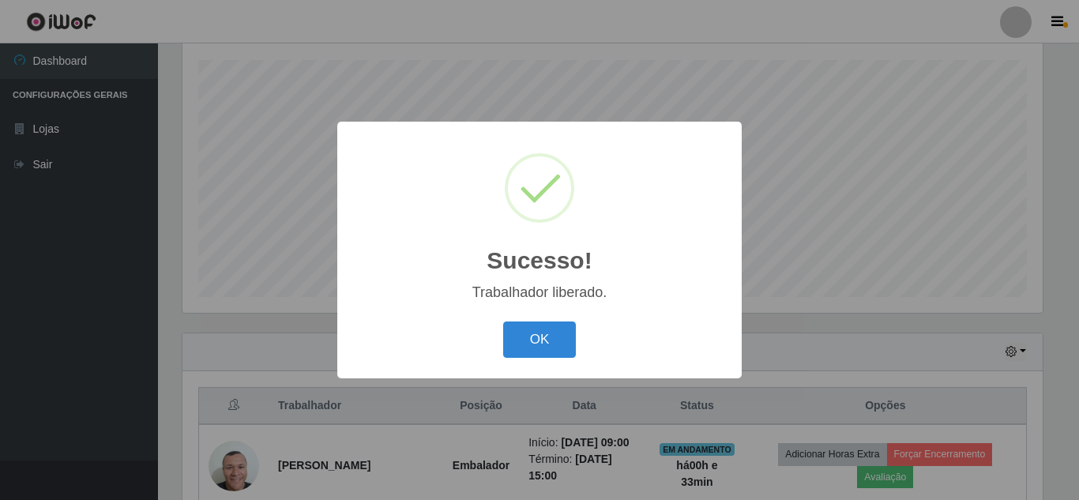
click at [555, 361] on div "OK Cancel" at bounding box center [539, 339] width 373 height 45
drag, startPoint x: 555, startPoint y: 361, endPoint x: 561, endPoint y: 336, distance: 26.1
click at [555, 356] on div "OK Cancel" at bounding box center [539, 339] width 373 height 45
click at [561, 336] on button "OK" at bounding box center [539, 340] width 73 height 37
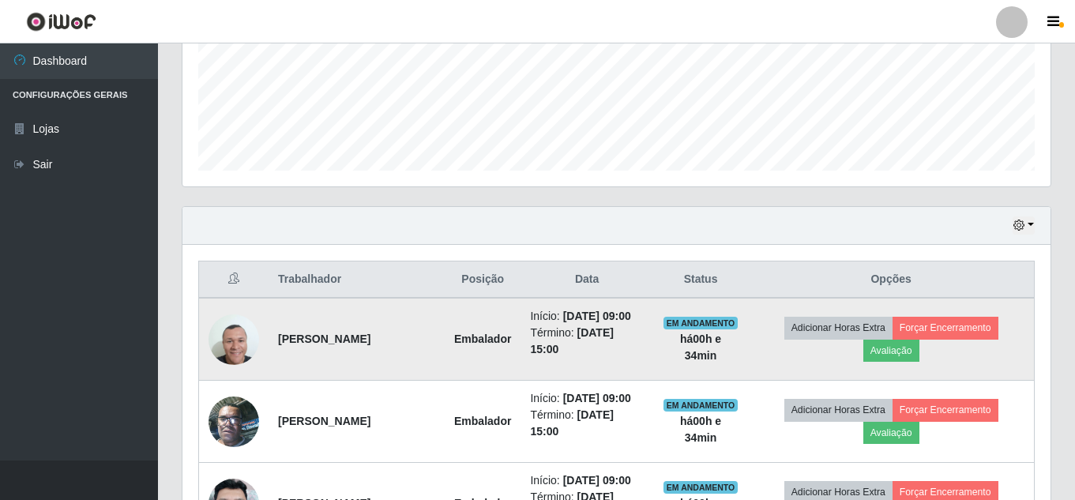
scroll to position [367, 0]
